Goal: Information Seeking & Learning: Learn about a topic

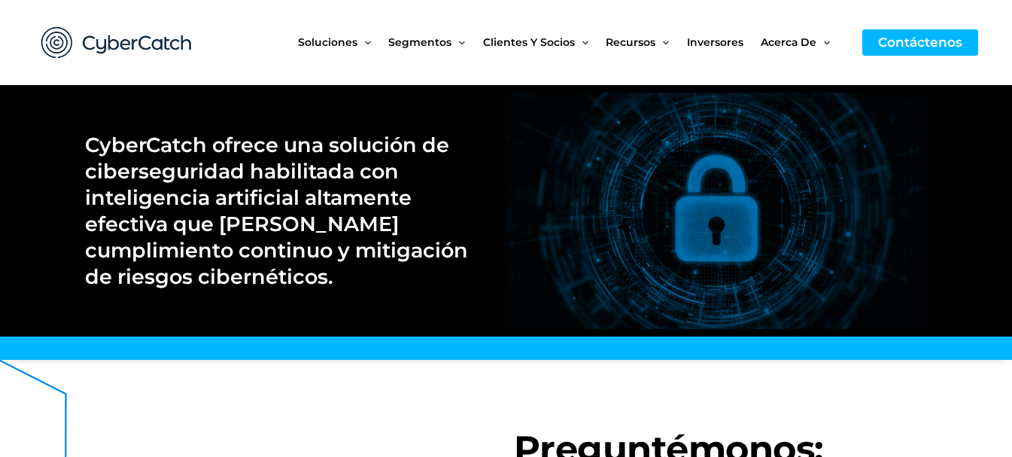
click at [249, 33] on div at bounding box center [138, 42] width 224 height 85
click at [732, 44] on font "Inversores" at bounding box center [715, 42] width 56 height 14
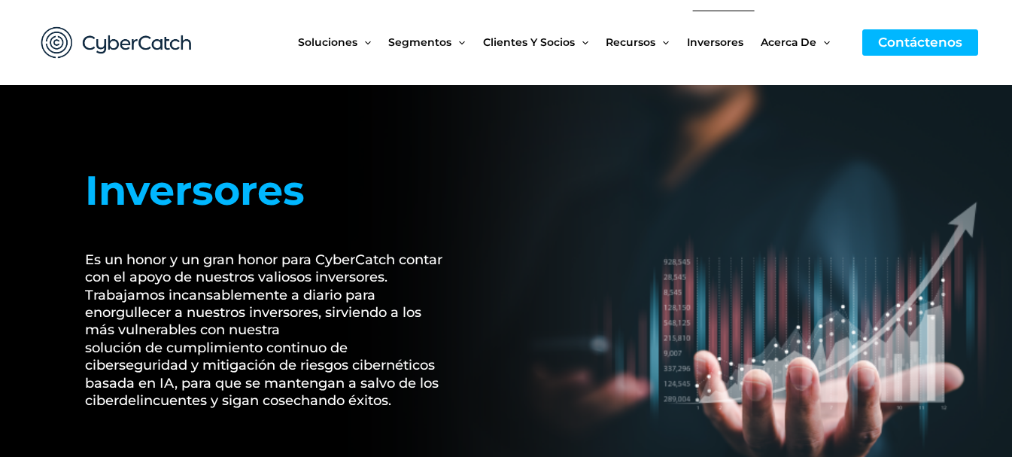
click at [720, 38] on font "Inversores" at bounding box center [715, 42] width 56 height 14
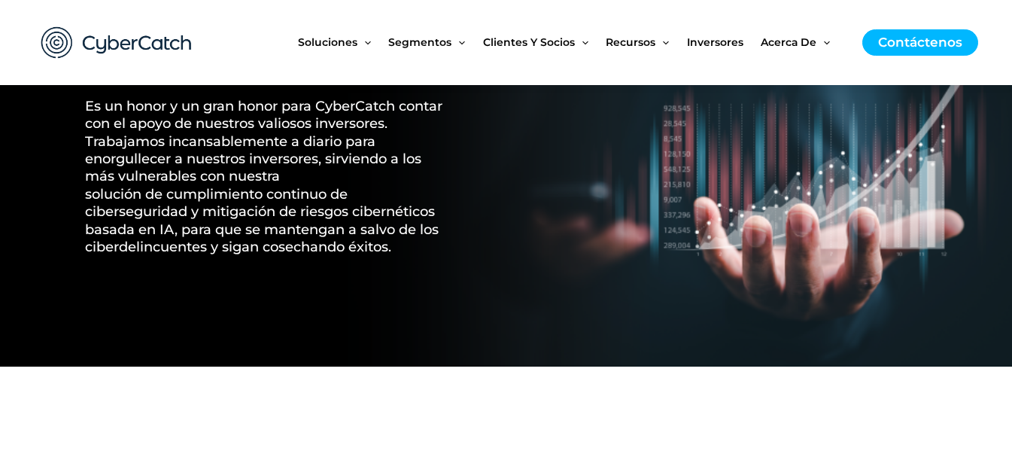
scroll to position [151, 0]
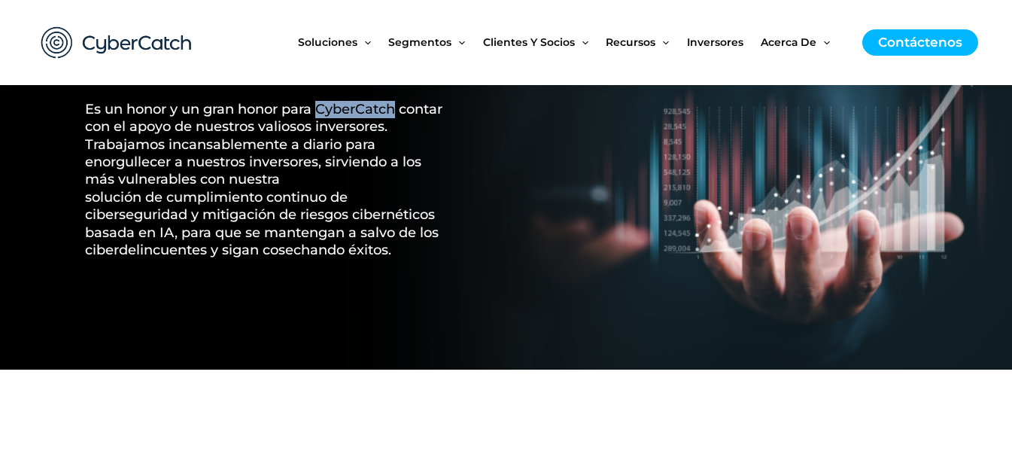
drag, startPoint x: 397, startPoint y: 111, endPoint x: 321, endPoint y: 111, distance: 75.3
click at [321, 111] on font "Es un honor y un gran honor para CyberCatch contar con el apoyo de nuestros val…" at bounding box center [264, 144] width 358 height 87
copy font "CyberCatch"
